Goal: Task Accomplishment & Management: Use online tool/utility

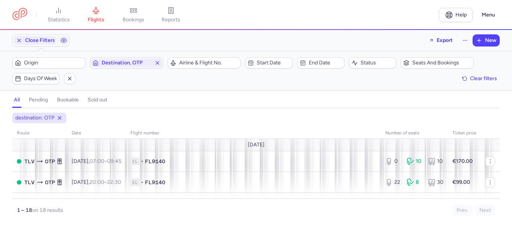
scroll to position [205, 0]
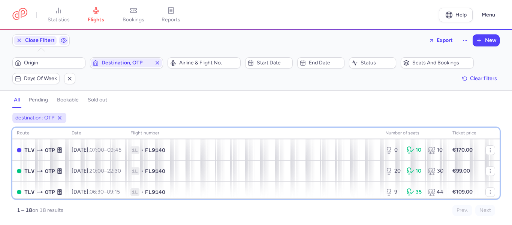
scroll to position [19, 0]
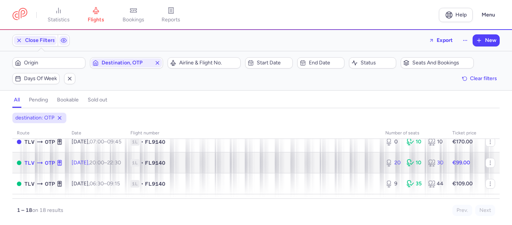
click at [252, 162] on span "1L • FL9140" at bounding box center [253, 162] width 246 height 7
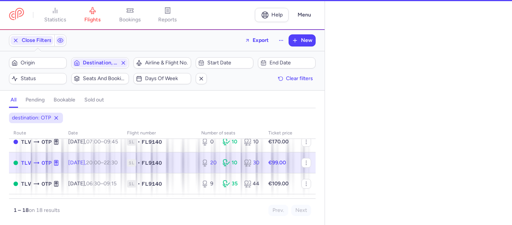
select select "days"
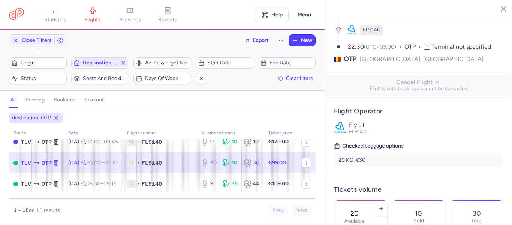
scroll to position [87, 0]
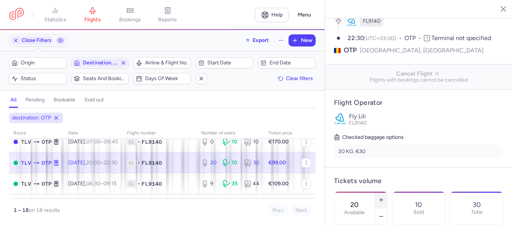
click at [382, 200] on line "button" at bounding box center [380, 200] width 3 height 0
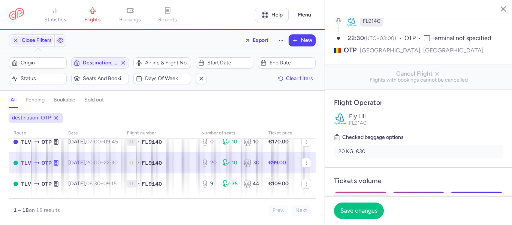
click at [384, 197] on icon "button" at bounding box center [381, 200] width 6 height 6
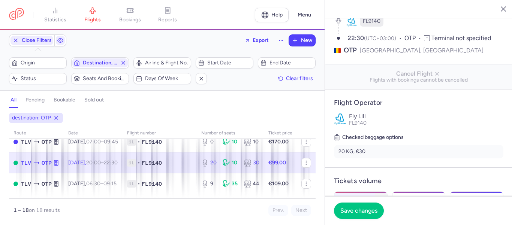
click at [384, 197] on icon "button" at bounding box center [381, 200] width 6 height 6
click at [381, 198] on line "button" at bounding box center [381, 199] width 0 height 3
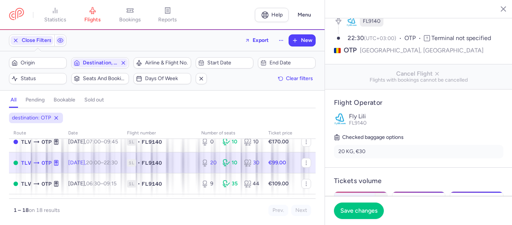
click at [381, 198] on line "button" at bounding box center [381, 199] width 0 height 3
click at [382, 200] on line "button" at bounding box center [380, 200] width 3 height 0
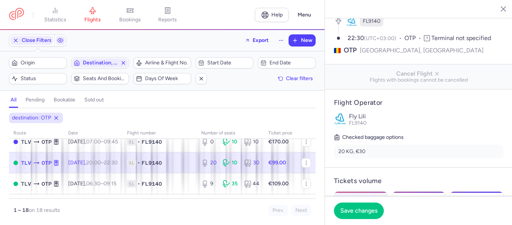
click at [381, 198] on line "button" at bounding box center [381, 199] width 0 height 3
click at [384, 197] on icon "button" at bounding box center [381, 200] width 6 height 6
type input "40"
click at [356, 215] on button "Save changes" at bounding box center [359, 210] width 50 height 16
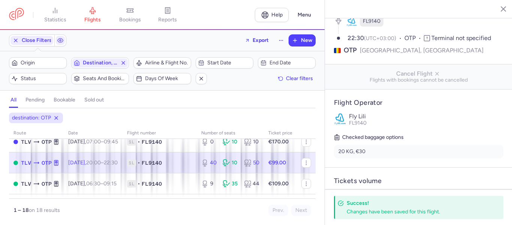
click at [496, 10] on line "button" at bounding box center [498, 9] width 4 height 4
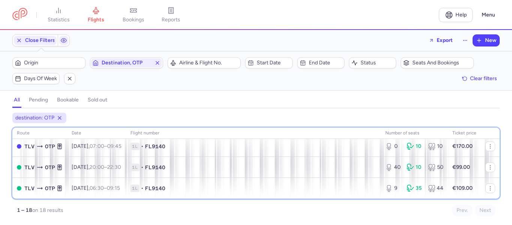
scroll to position [30, 0]
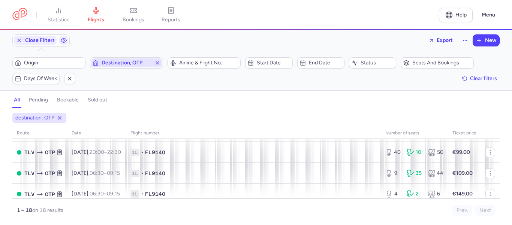
click at [157, 64] on line "button" at bounding box center [157, 62] width 3 height 3
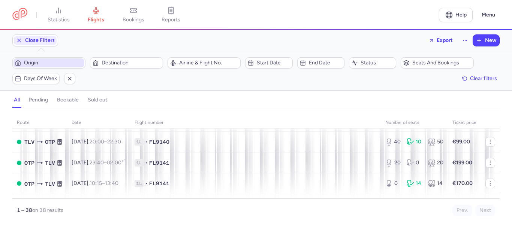
click at [61, 63] on span "Origin" at bounding box center [53, 63] width 59 height 6
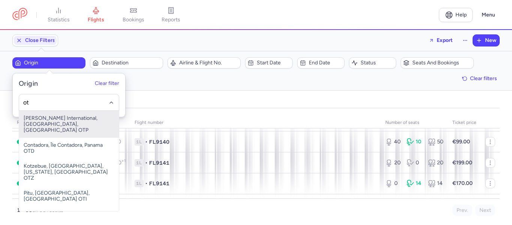
click at [52, 124] on span "[PERSON_NAME] International, [GEOGRAPHIC_DATA], [GEOGRAPHIC_DATA] OTP" at bounding box center [69, 124] width 100 height 27
type input "ot"
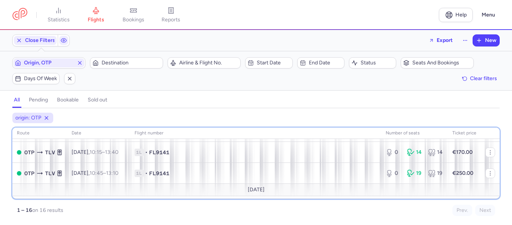
scroll to position [15, 0]
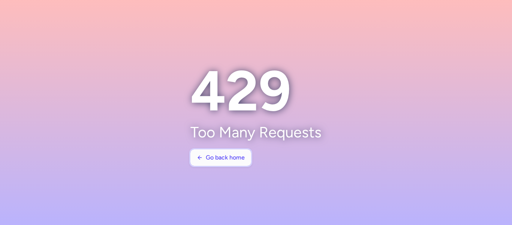
click at [216, 160] on span "Go back home" at bounding box center [225, 157] width 39 height 7
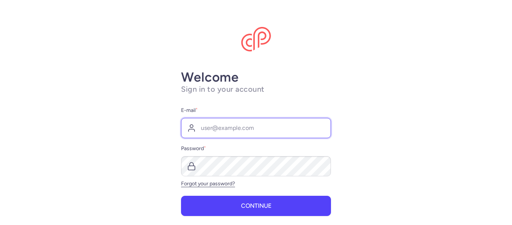
type input "[EMAIL_ADDRESS][DOMAIN_NAME]"
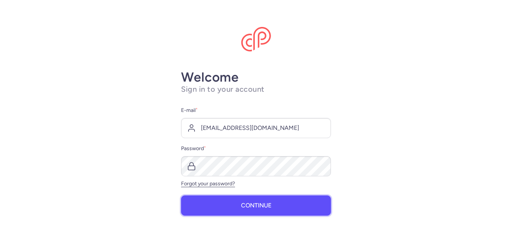
click at [209, 205] on button "Continue" at bounding box center [256, 206] width 150 height 20
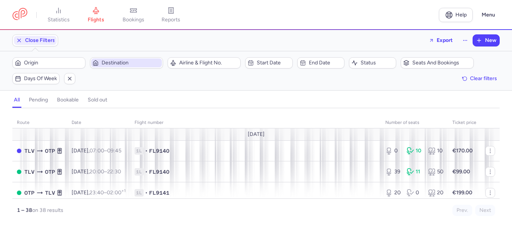
click at [115, 62] on span "Destination" at bounding box center [131, 63] width 59 height 6
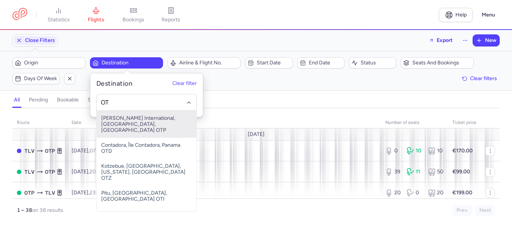
click at [104, 121] on span "[PERSON_NAME] International, [GEOGRAPHIC_DATA], [GEOGRAPHIC_DATA] OTP" at bounding box center [147, 124] width 100 height 27
type input "OT"
